Goal: Task Accomplishment & Management: Use online tool/utility

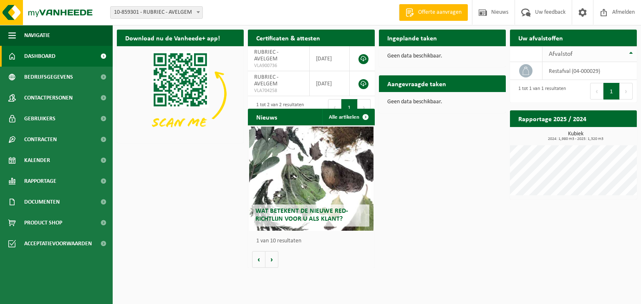
click at [632, 51] on th "Afvalstof" at bounding box center [589, 54] width 94 height 16
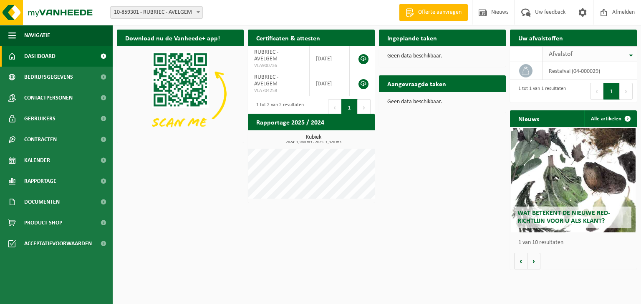
click at [632, 51] on th "Afvalstof" at bounding box center [589, 54] width 94 height 16
click at [631, 52] on th "Afvalstof" at bounding box center [589, 54] width 94 height 16
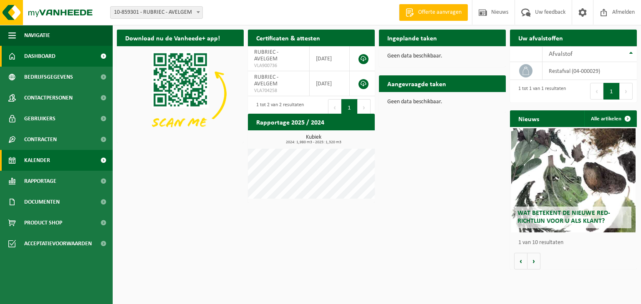
click at [58, 161] on link "Kalender" at bounding box center [56, 160] width 113 height 21
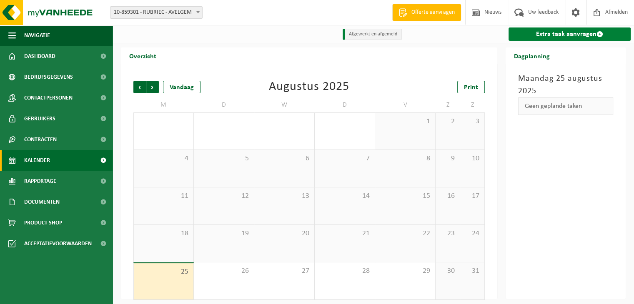
click at [528, 35] on link "Extra taak aanvragen" at bounding box center [570, 34] width 122 height 13
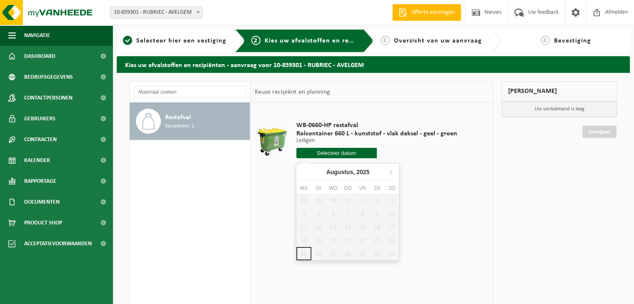
click at [354, 153] on input "text" at bounding box center [336, 153] width 80 height 10
click at [390, 172] on icon at bounding box center [390, 172] width 13 height 13
click at [321, 201] on div "2" at bounding box center [319, 200] width 15 height 13
type input "Van 2025-09-02"
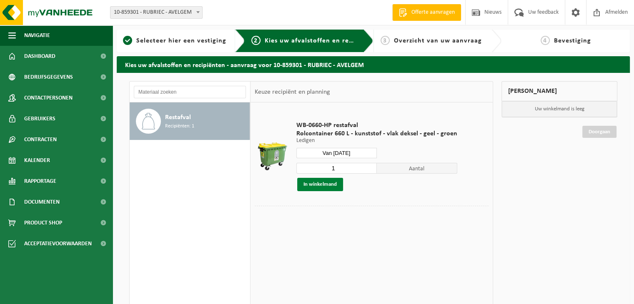
click at [329, 186] on button "In winkelmand" at bounding box center [320, 184] width 46 height 13
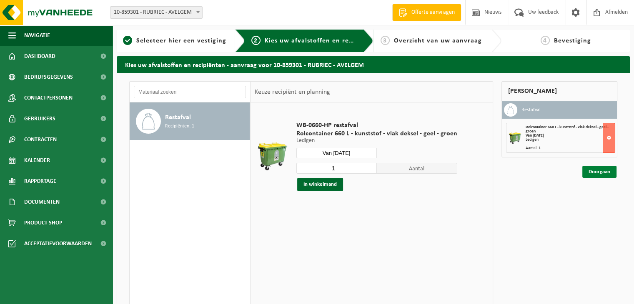
click at [593, 175] on link "Doorgaan" at bounding box center [600, 172] width 34 height 12
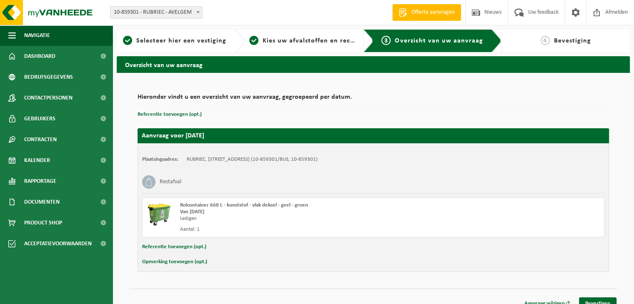
scroll to position [10, 0]
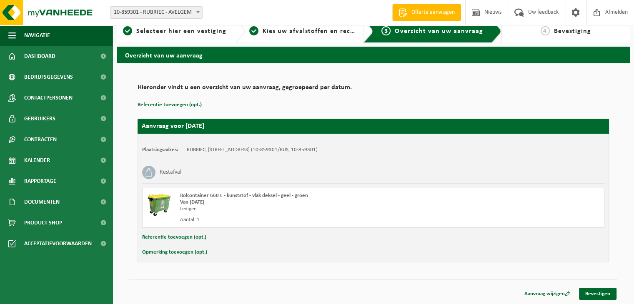
click at [595, 301] on div "Navigatie Offerte aanvragen Nieuws Uw feedback Afmelden Dashboard Bedrijfsgegev…" at bounding box center [317, 147] width 634 height 314
click at [595, 298] on link "Bevestigen" at bounding box center [598, 294] width 38 height 12
